Goal: Transaction & Acquisition: Purchase product/service

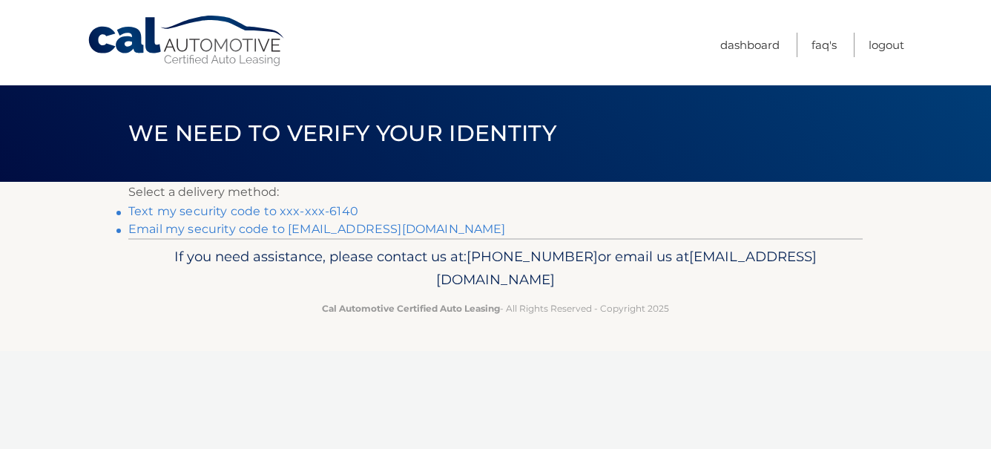
click at [314, 211] on link "Text my security code to xxx-xxx-6140" at bounding box center [243, 211] width 230 height 14
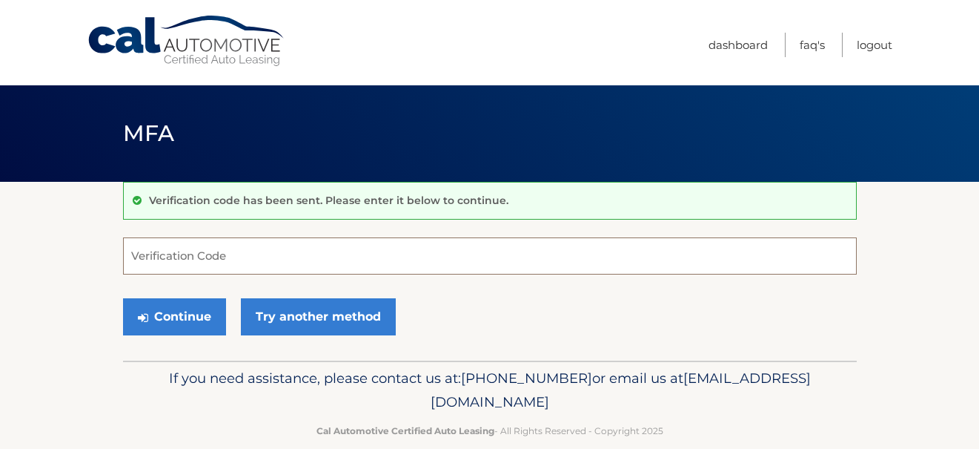
click at [171, 256] on input "Verification Code" at bounding box center [490, 255] width 734 height 37
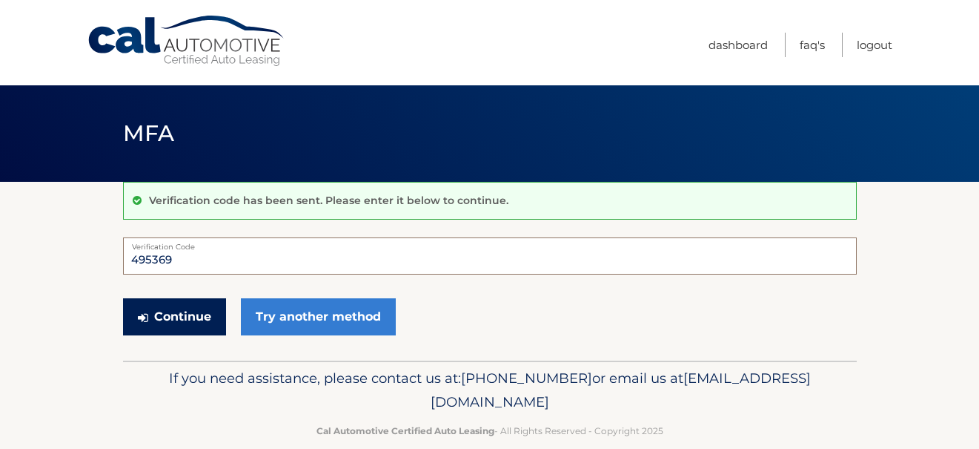
type input "495369"
click at [168, 307] on button "Continue" at bounding box center [174, 316] width 103 height 37
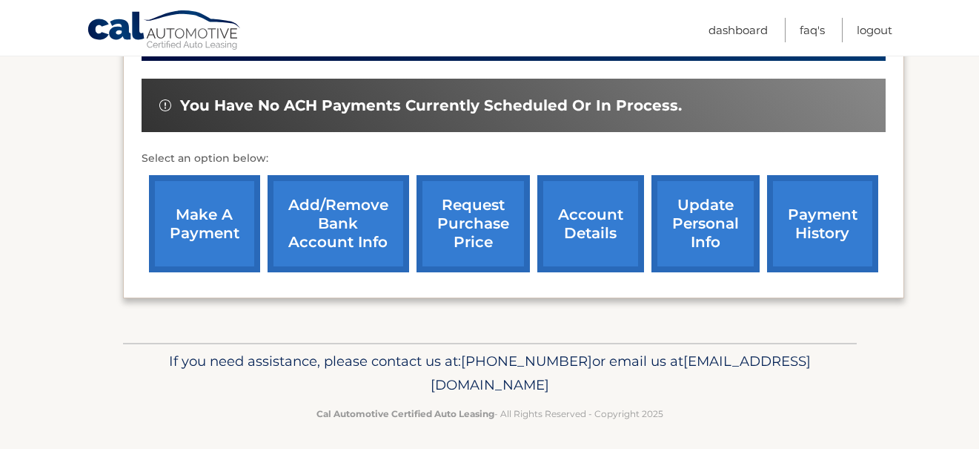
scroll to position [445, 0]
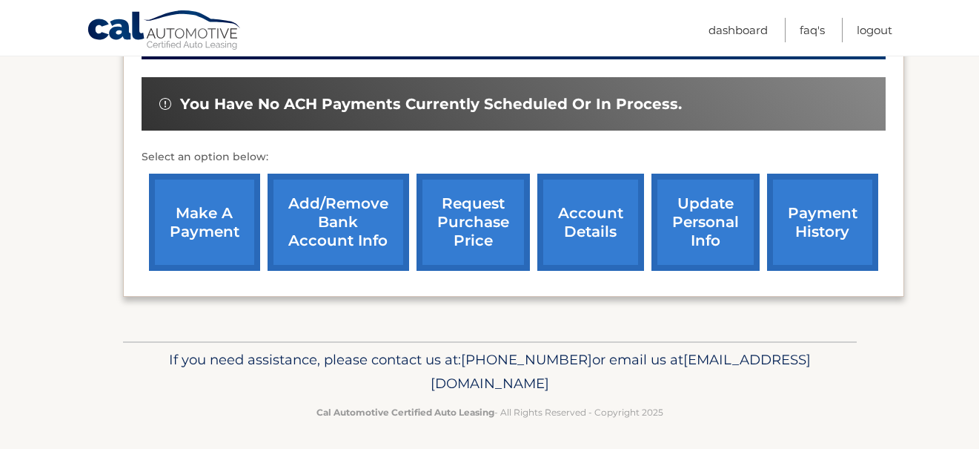
click at [587, 220] on link "account details" at bounding box center [591, 222] width 107 height 97
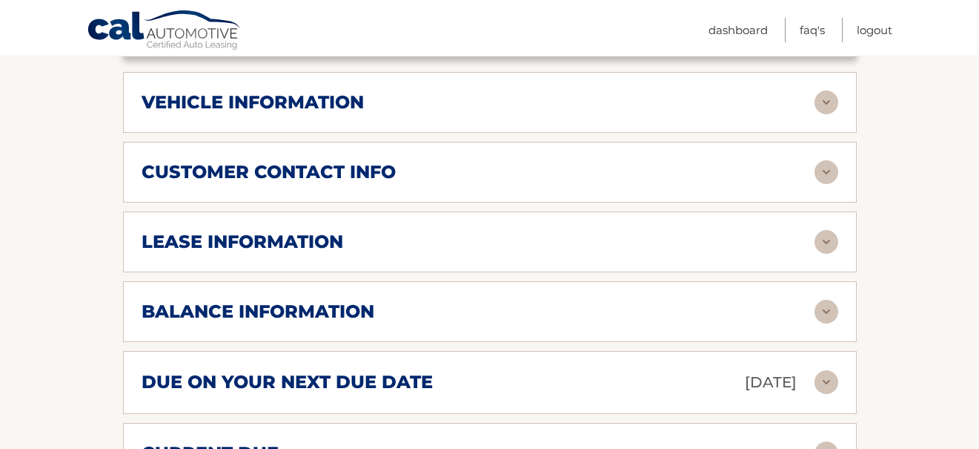
scroll to position [741, 0]
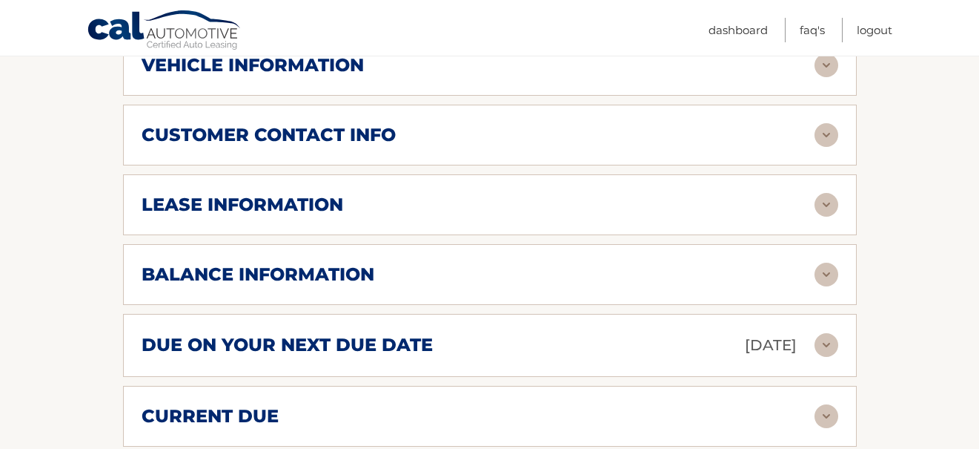
click at [822, 345] on img at bounding box center [827, 345] width 24 height 24
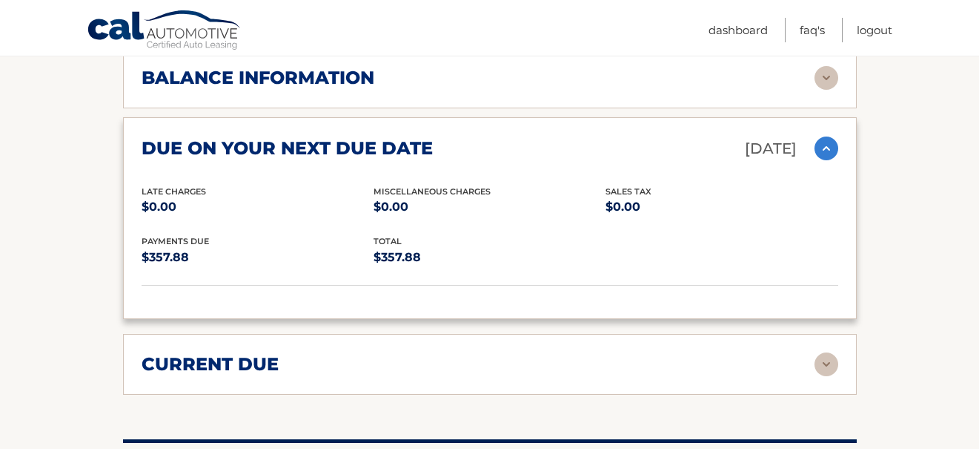
scroll to position [964, 0]
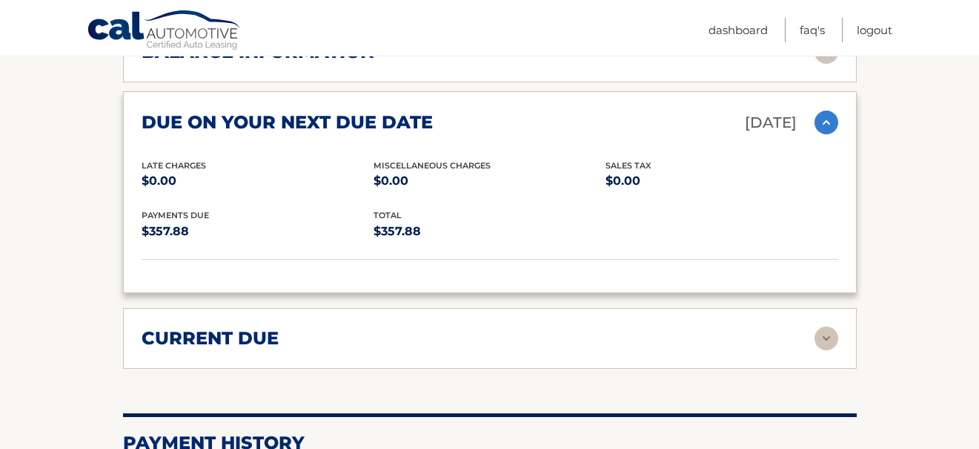
click at [822, 339] on img at bounding box center [827, 338] width 24 height 24
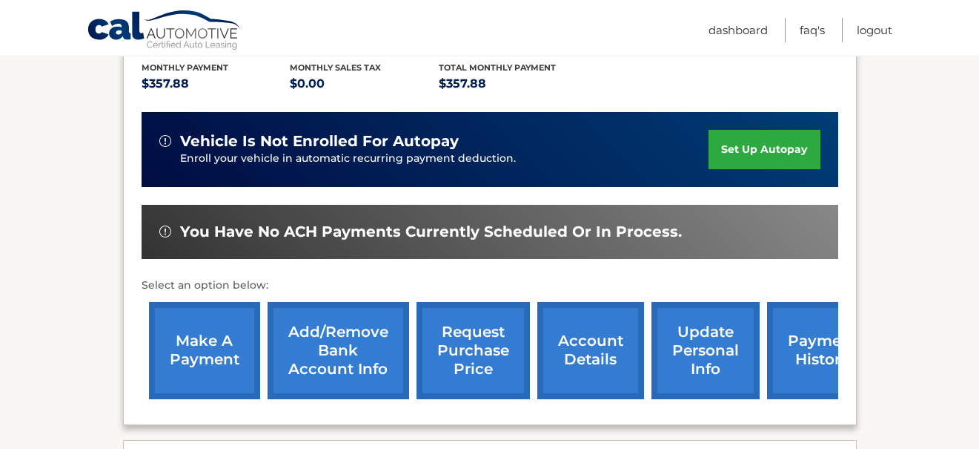
scroll to position [371, 0]
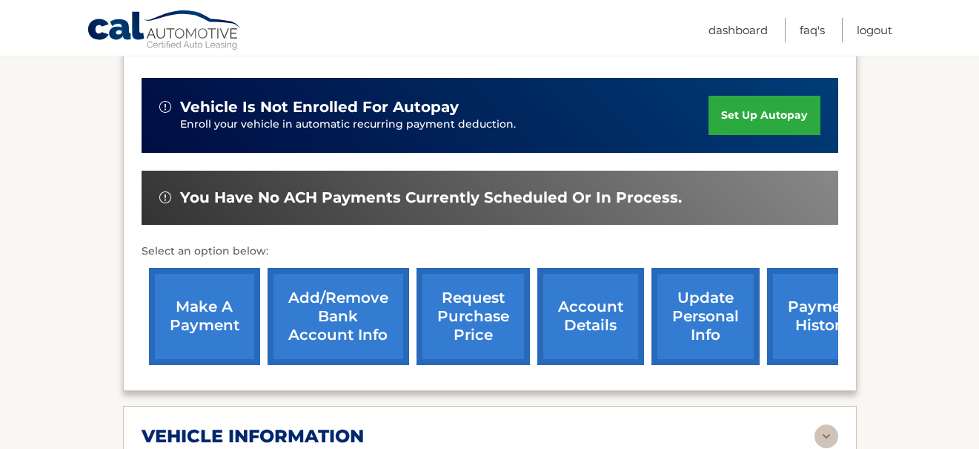
click at [210, 285] on link "make a payment" at bounding box center [204, 316] width 111 height 97
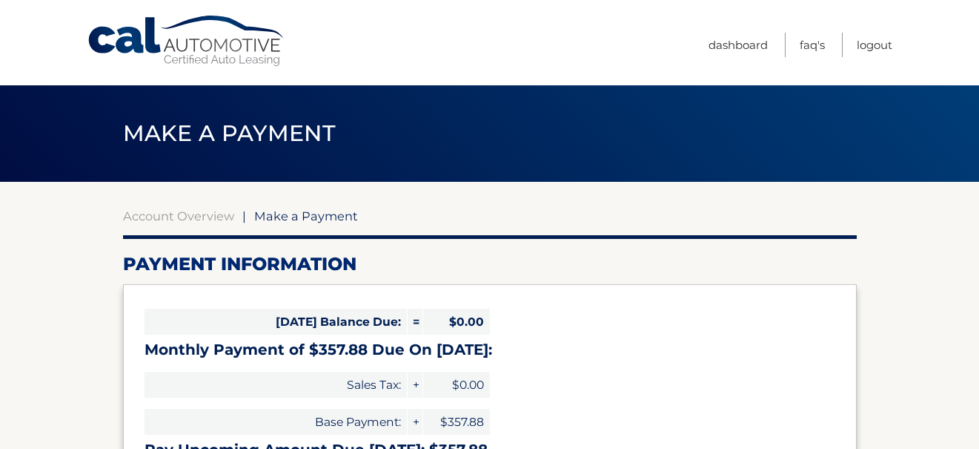
select select "NGQyNzVjZTEtZTU5OS00ZmVmLWIxZDMtNDdkNjcyZDdmN2M1"
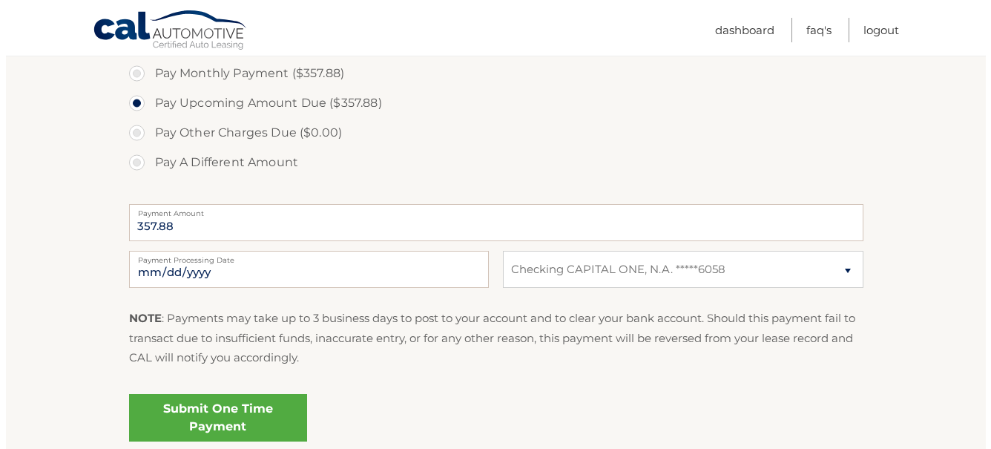
scroll to position [519, 0]
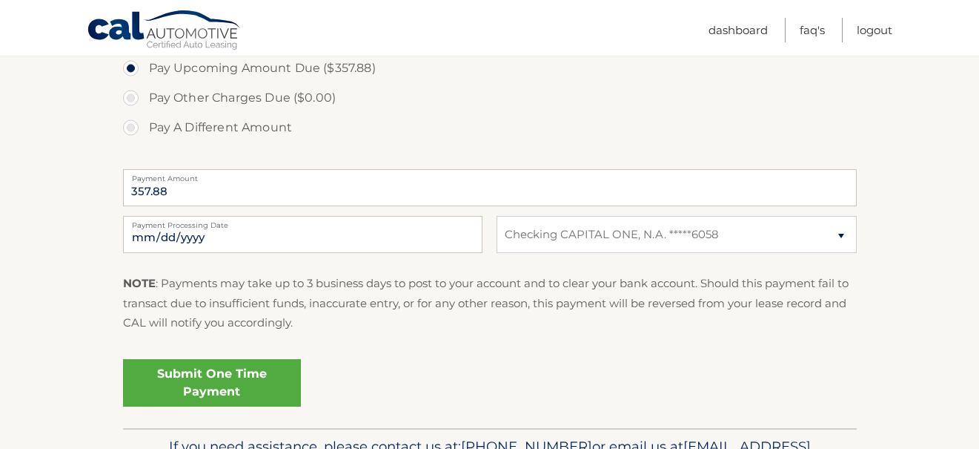
click at [243, 377] on link "Submit One Time Payment" at bounding box center [212, 382] width 178 height 47
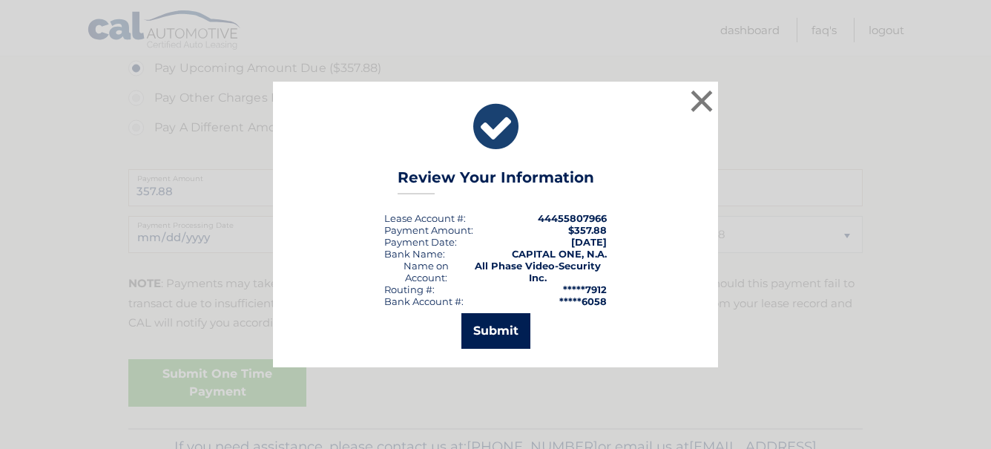
click at [498, 330] on button "Submit" at bounding box center [495, 331] width 69 height 36
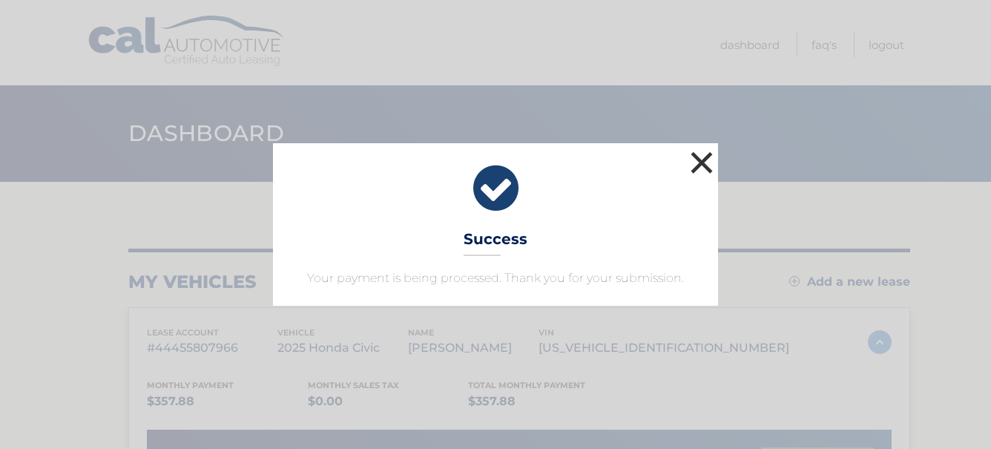
click at [698, 156] on button "×" at bounding box center [702, 163] width 30 height 30
